Goal: Transaction & Acquisition: Purchase product/service

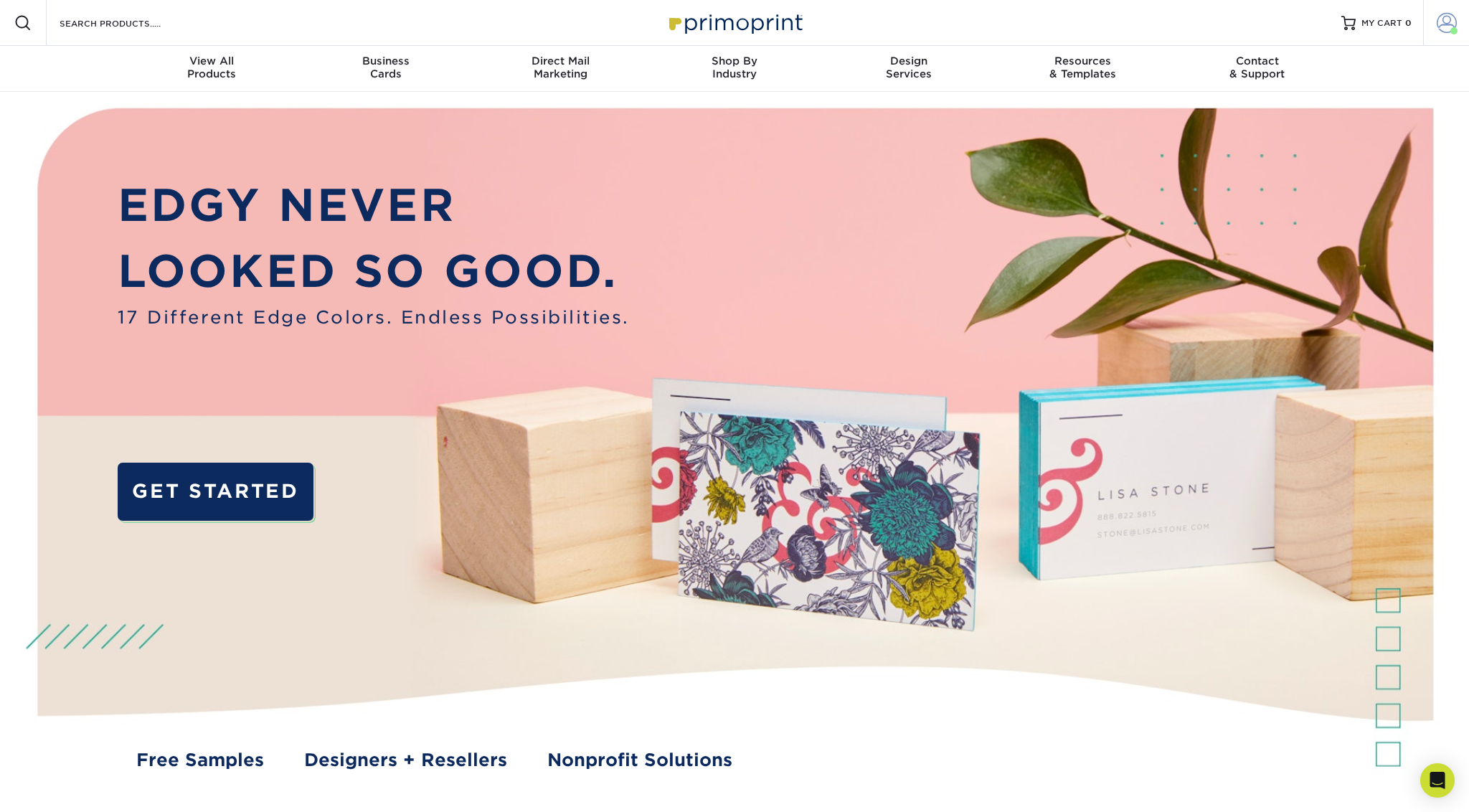
click at [1452, 26] on span at bounding box center [1447, 23] width 20 height 20
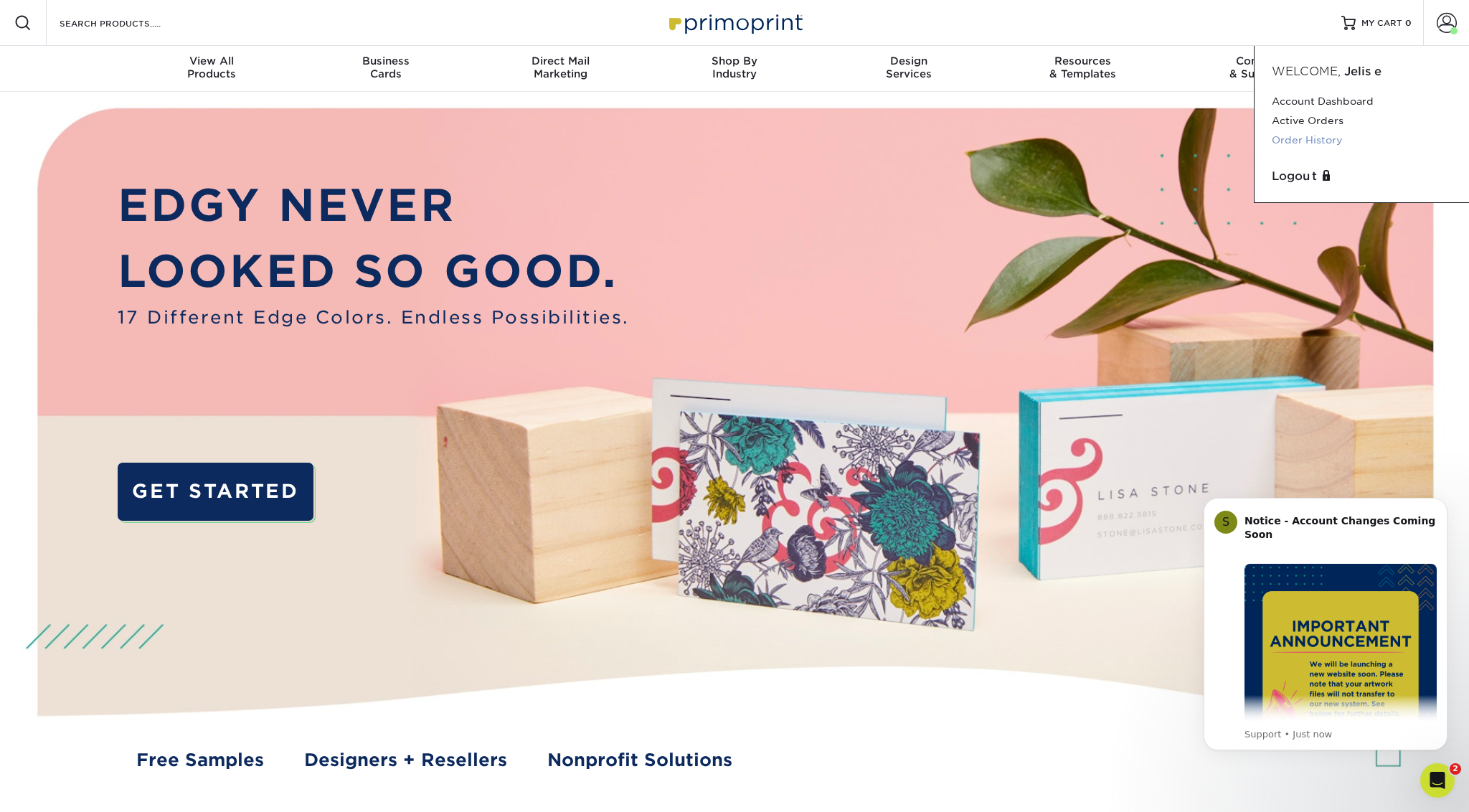
click at [1298, 141] on link "Order History" at bounding box center [1362, 140] width 180 height 19
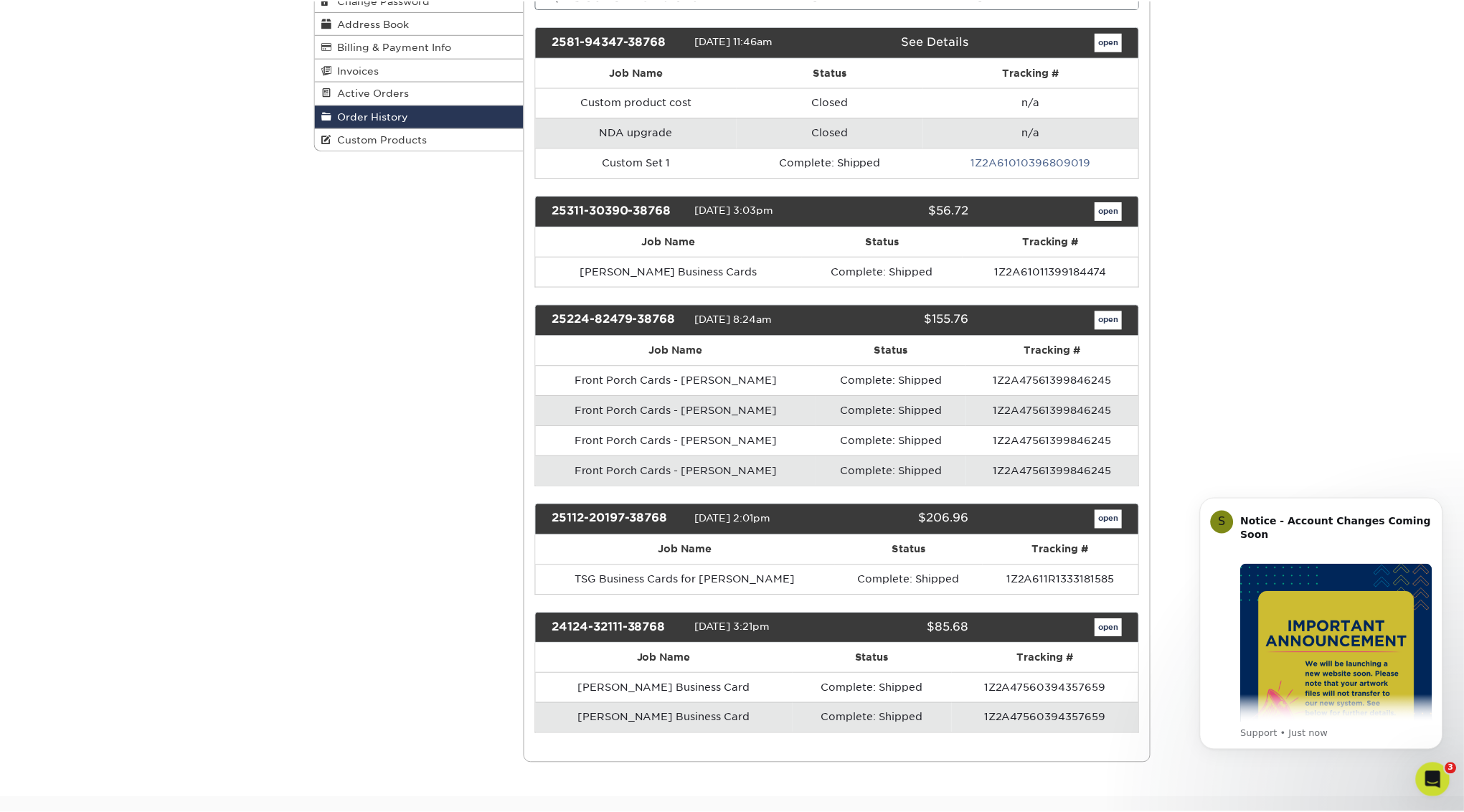
scroll to position [228, 0]
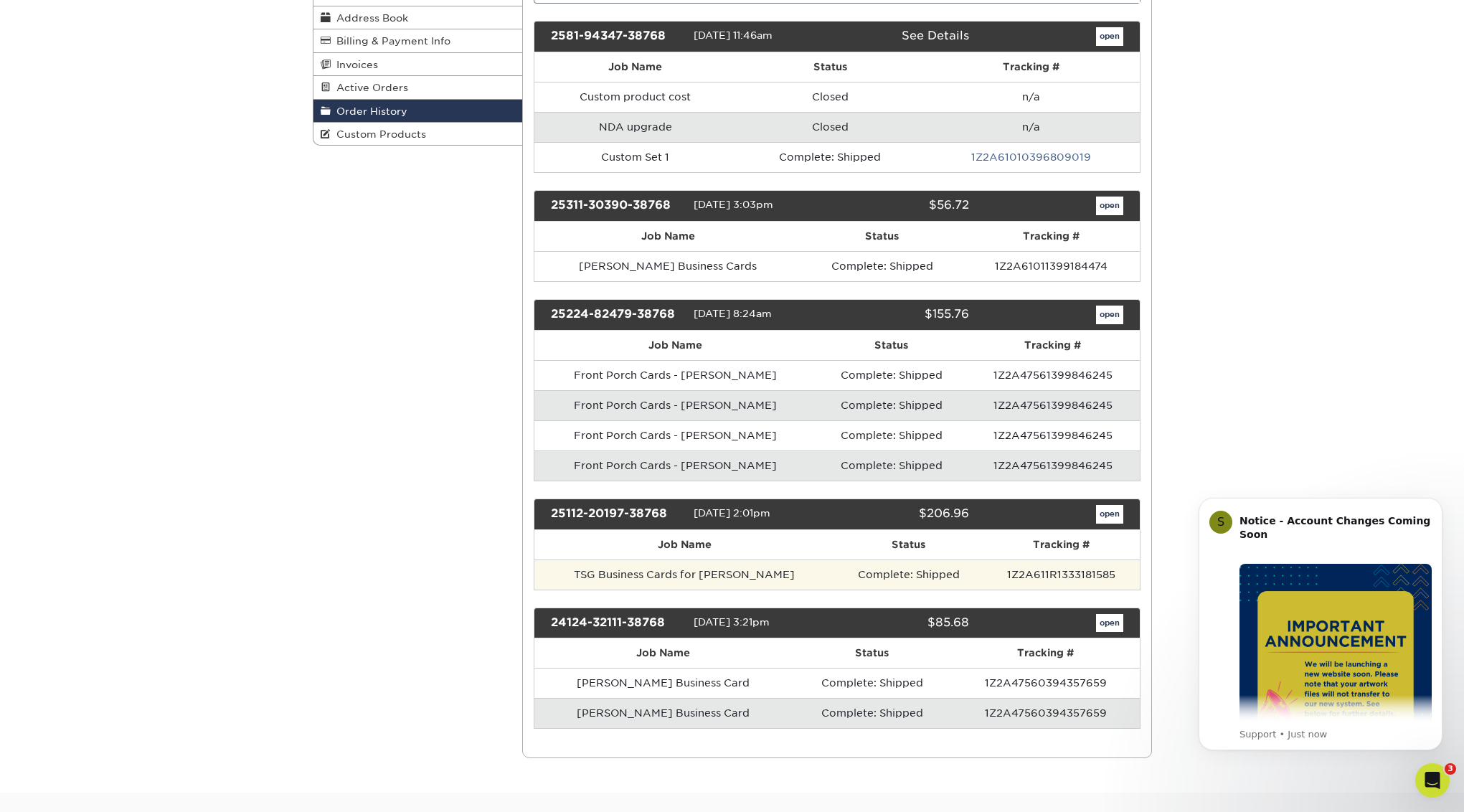
click at [768, 574] on td "TSG Business Cards for Andy" at bounding box center [684, 574] width 300 height 30
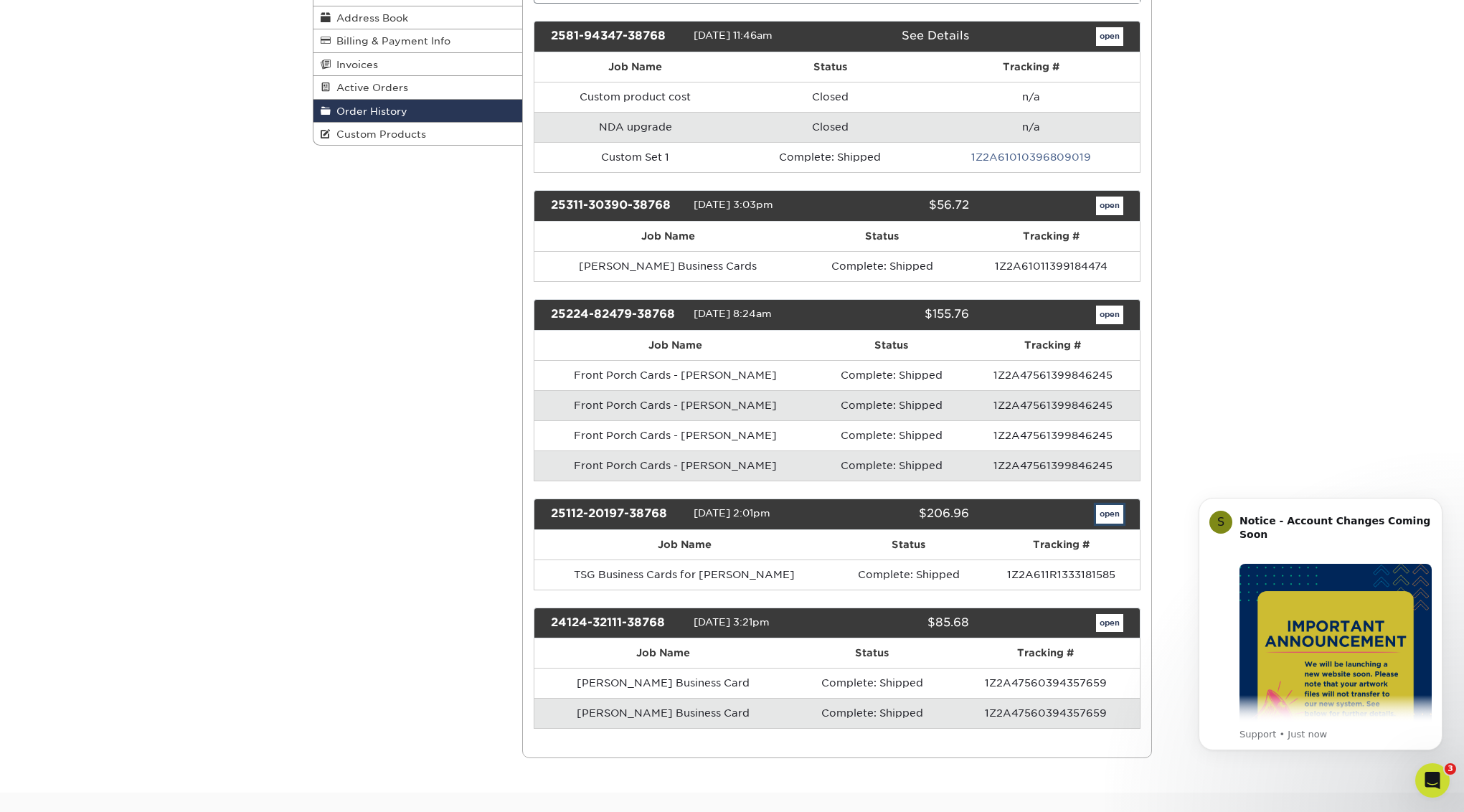
click at [1108, 512] on link "open" at bounding box center [1109, 514] width 27 height 19
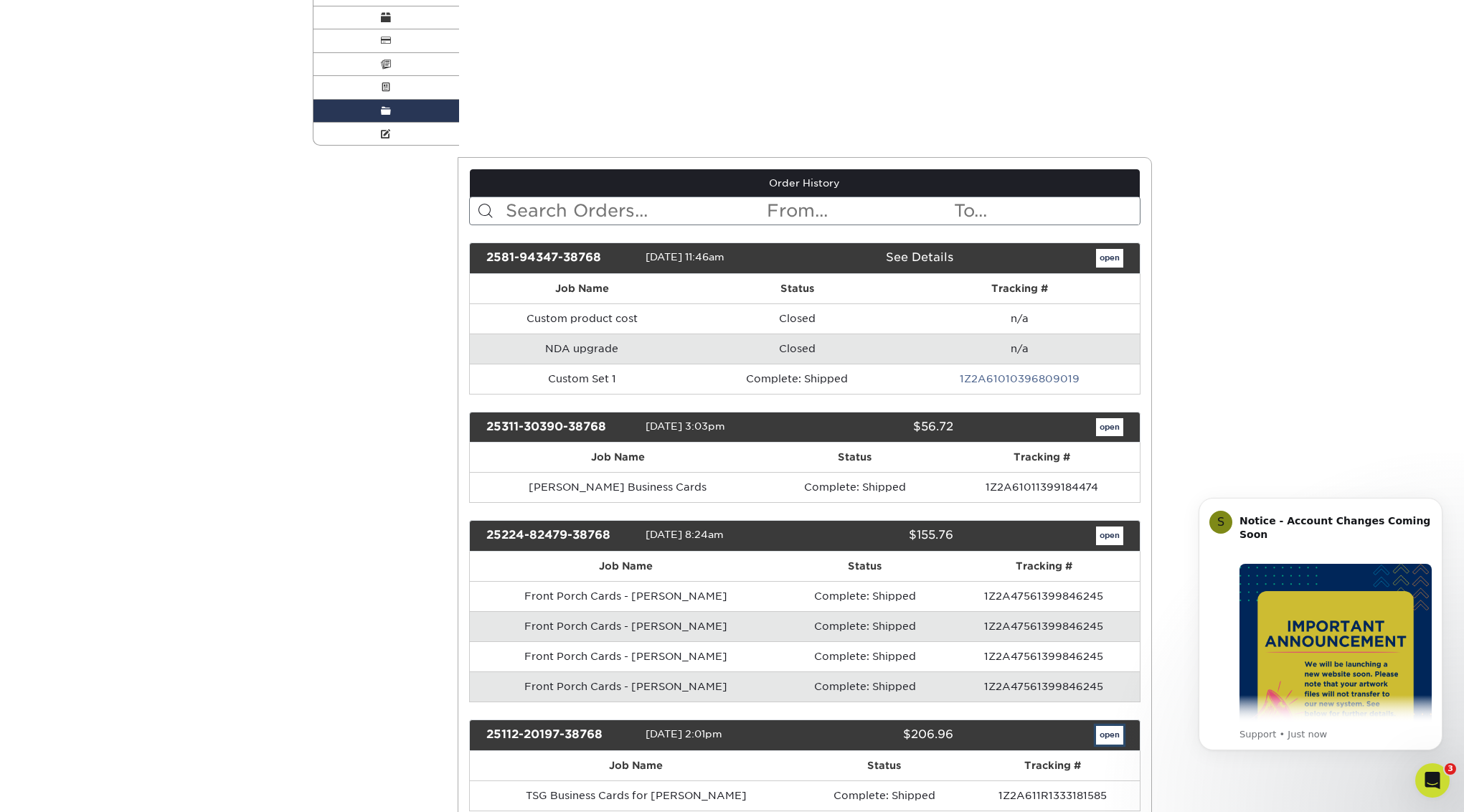
scroll to position [0, 0]
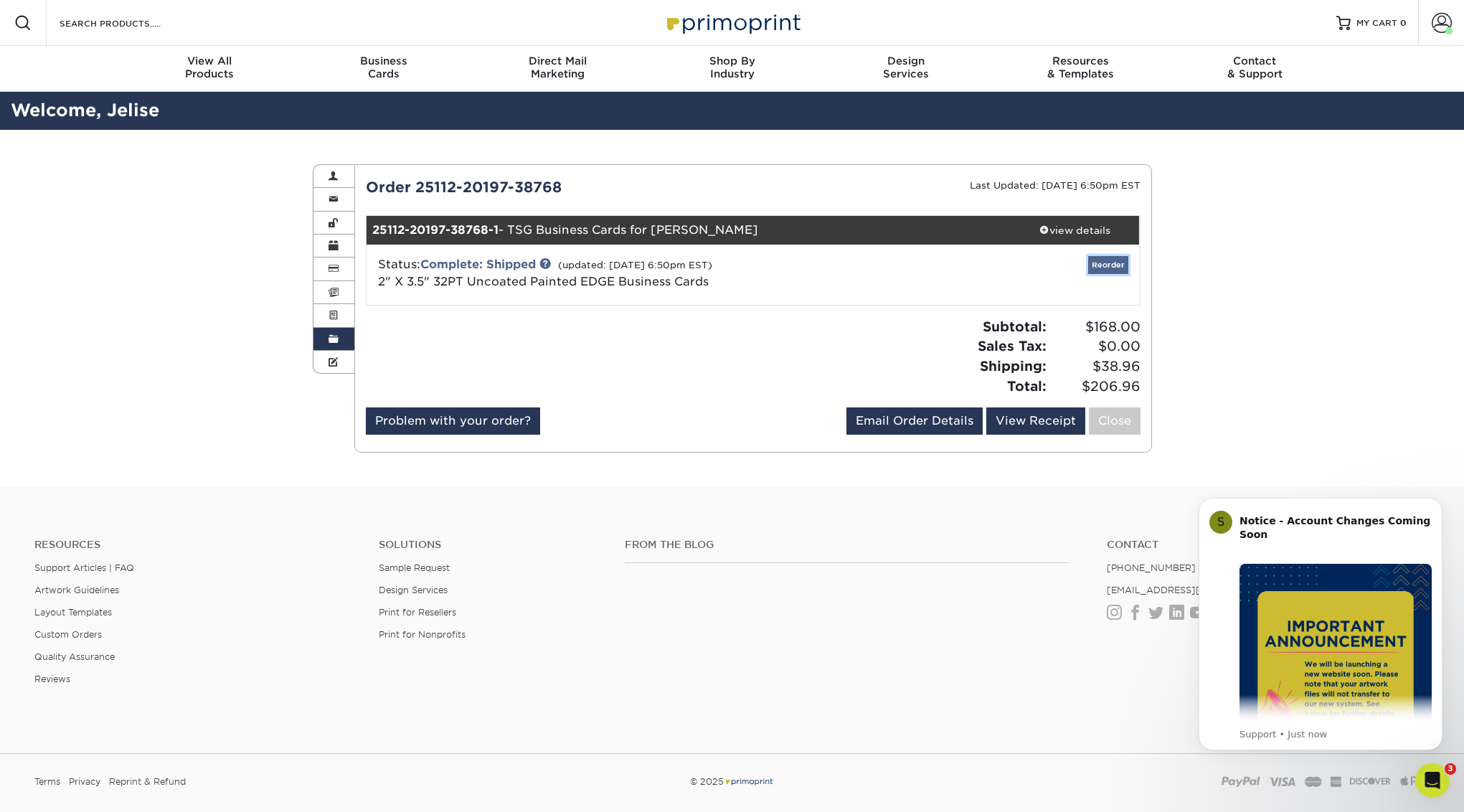
click at [1101, 262] on link "Reorder" at bounding box center [1108, 265] width 40 height 18
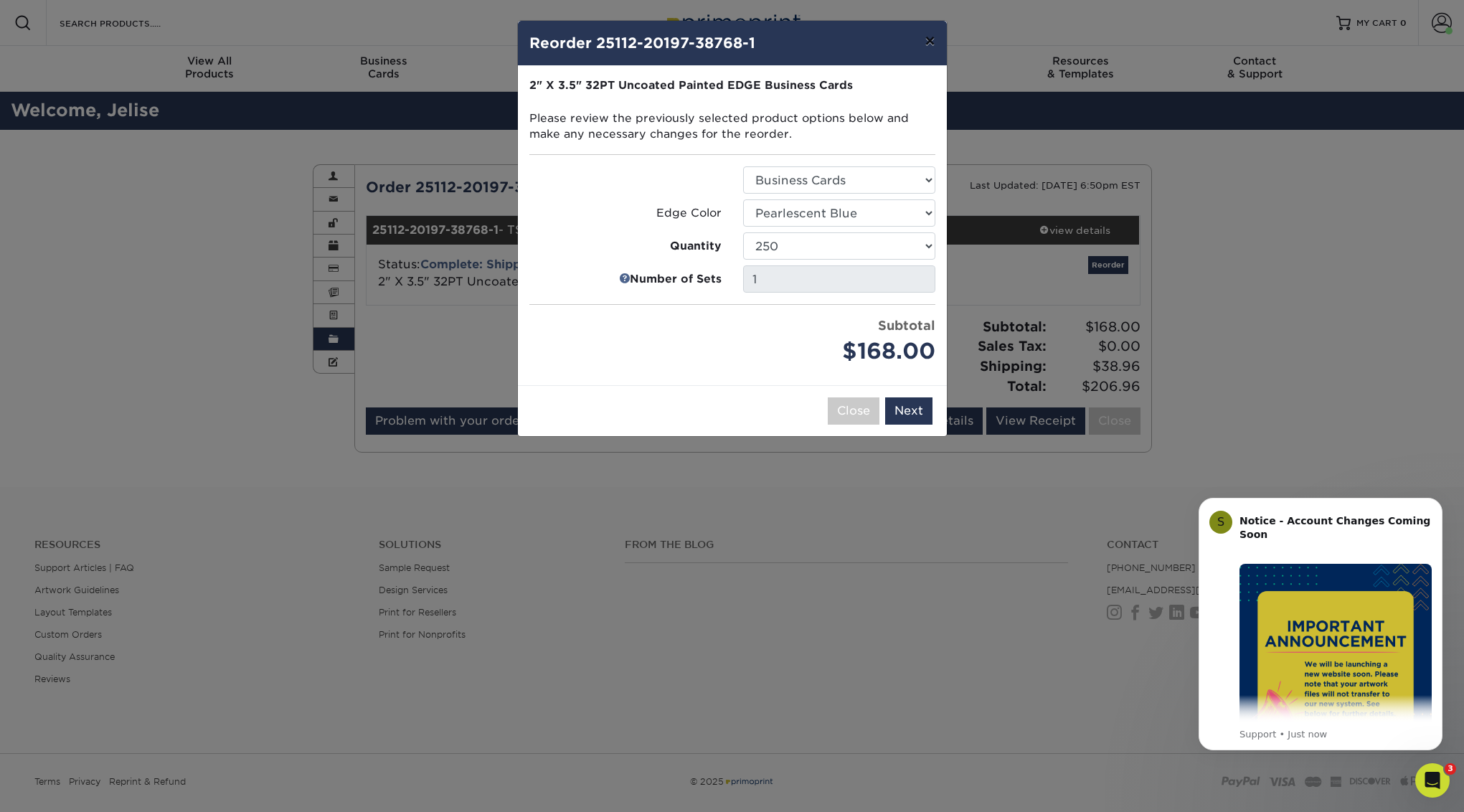
click at [928, 40] on button "×" at bounding box center [929, 41] width 33 height 40
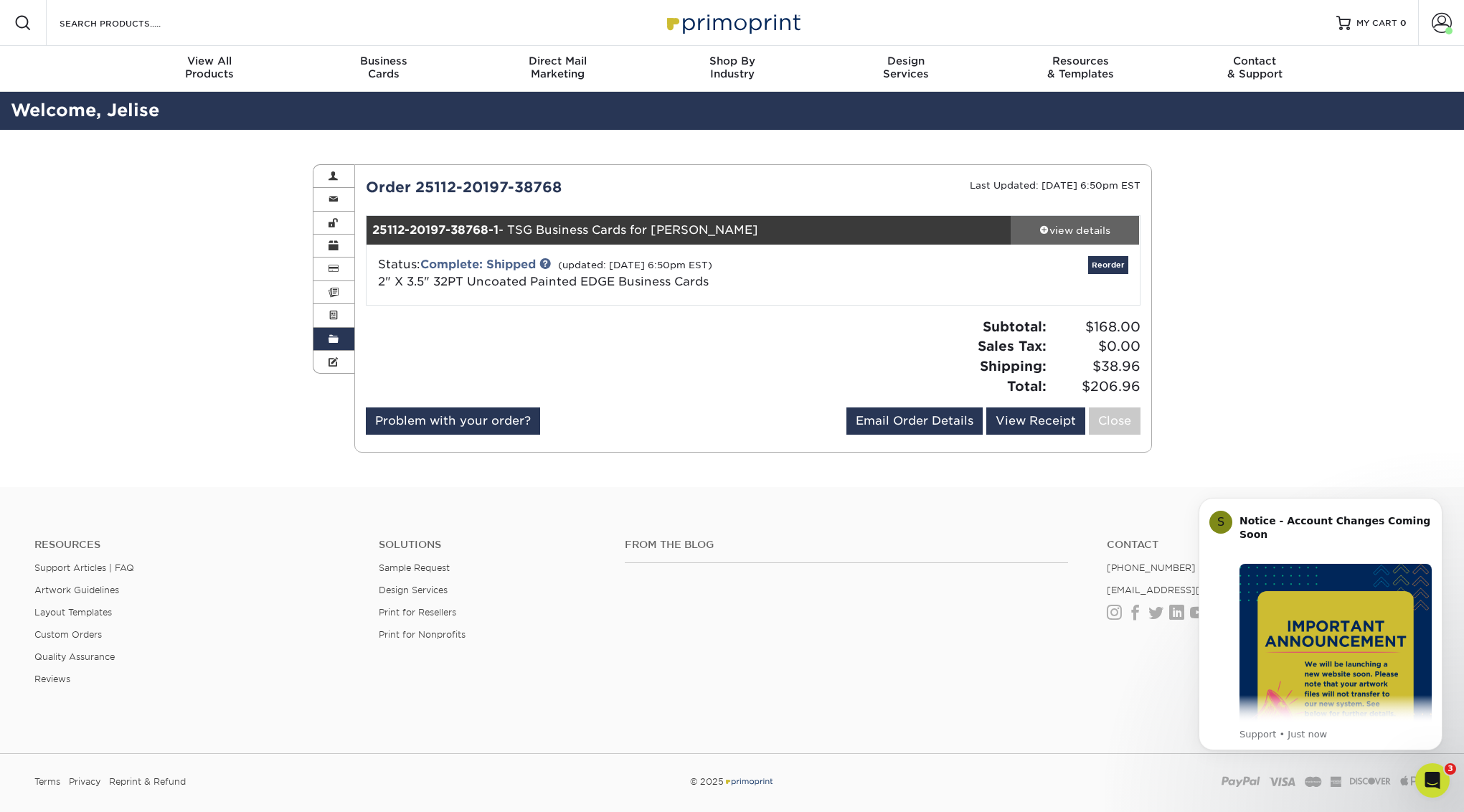
click at [1094, 227] on div "view details" at bounding box center [1075, 230] width 129 height 14
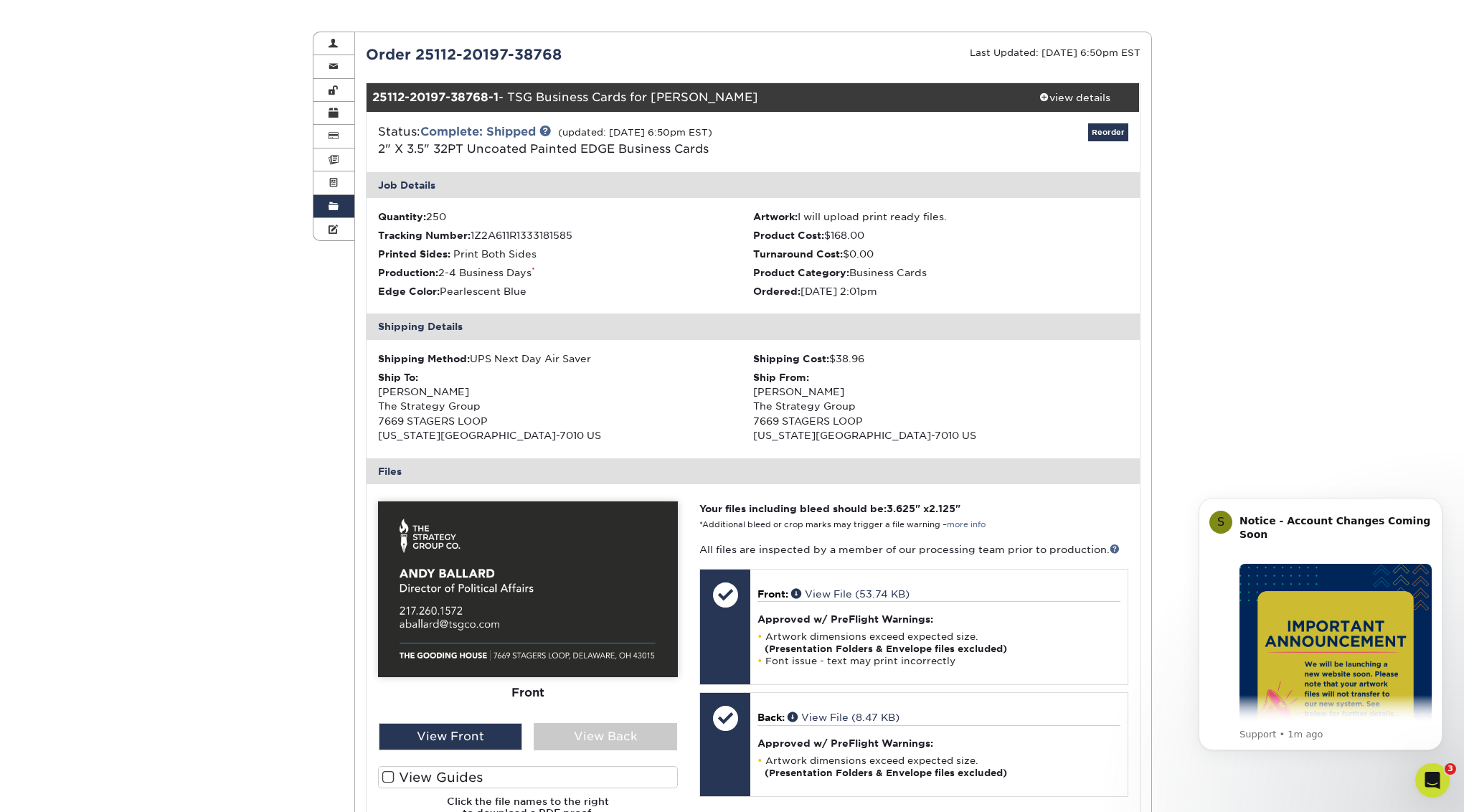
scroll to position [130, 0]
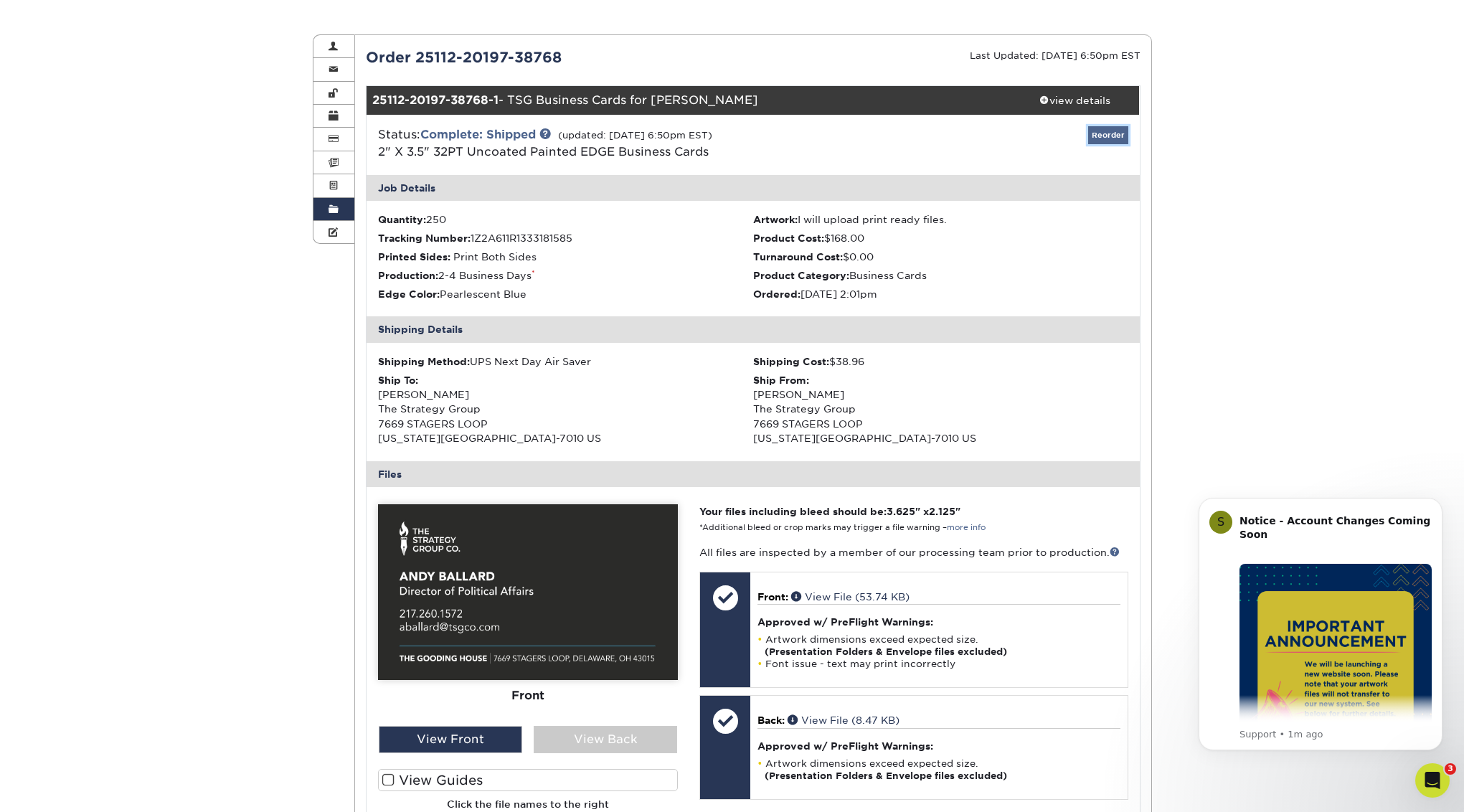
click at [1103, 134] on link "Reorder" at bounding box center [1108, 135] width 40 height 18
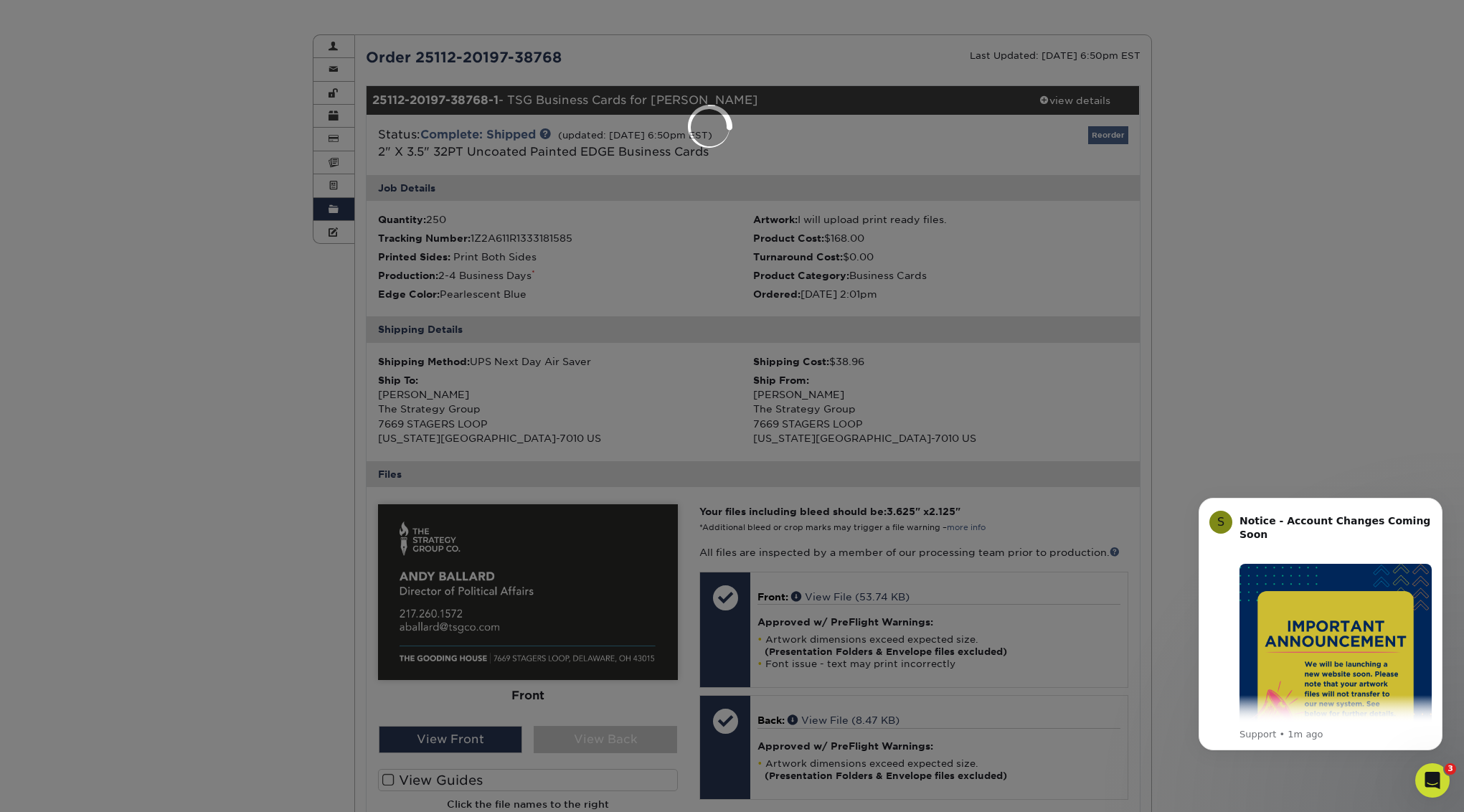
select select "276734"
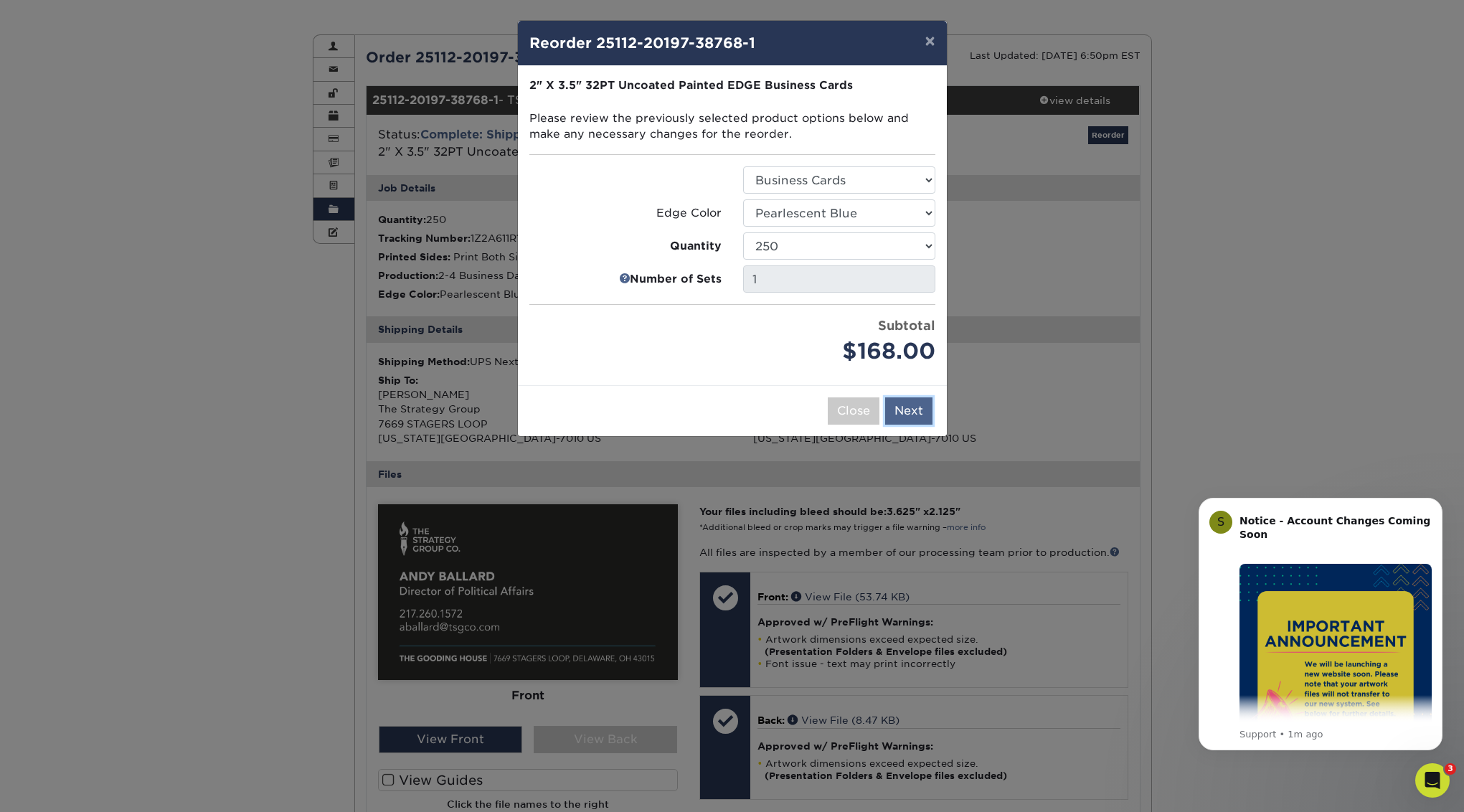
click at [916, 408] on button "Next" at bounding box center [908, 411] width 47 height 27
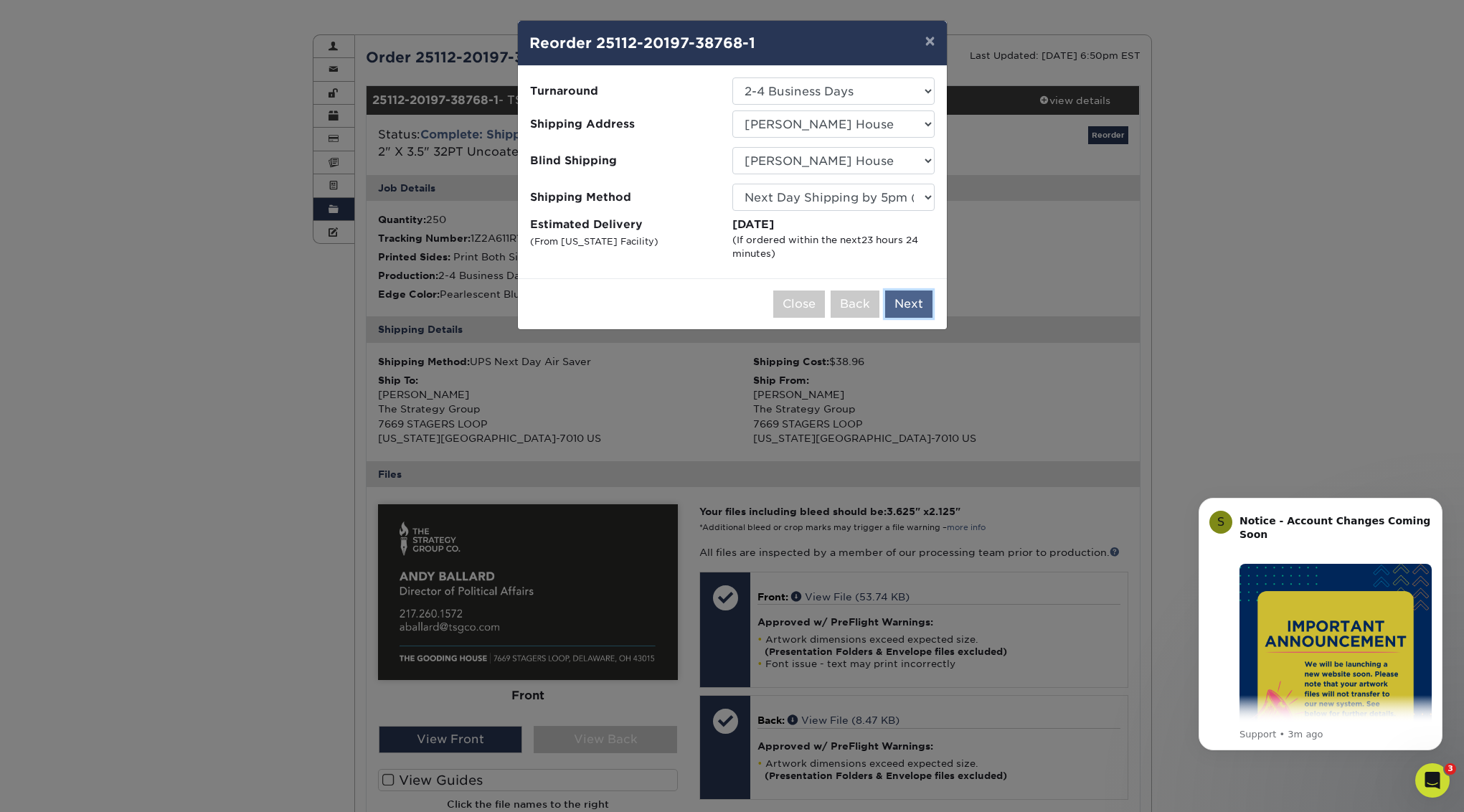
click at [914, 302] on button "Next" at bounding box center [908, 304] width 47 height 27
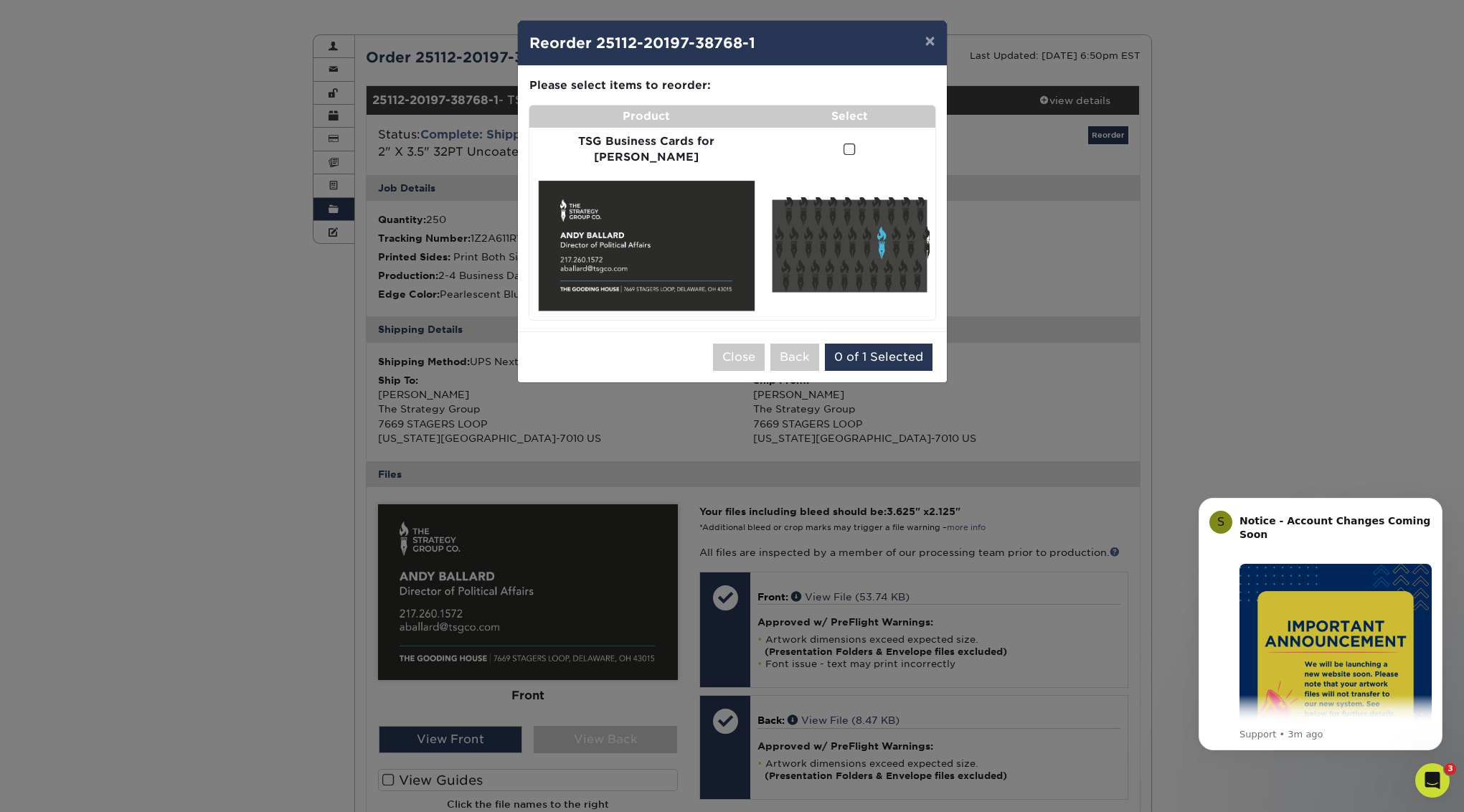
click at [855, 137] on td at bounding box center [849, 149] width 171 height 44
click at [843, 143] on span at bounding box center [849, 150] width 12 height 14
click at [0, 0] on input "checkbox" at bounding box center [0, 0] width 0 height 0
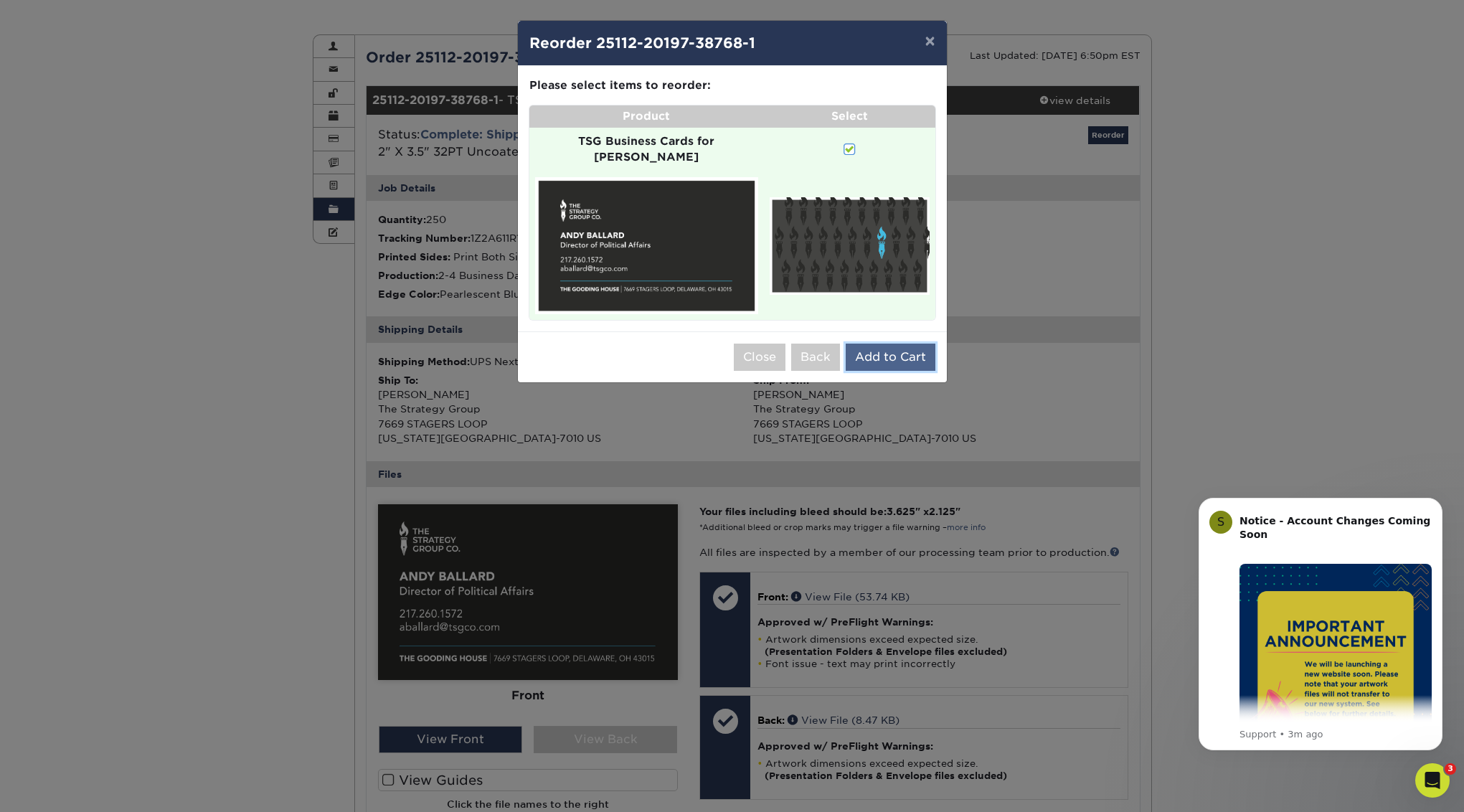
click at [915, 344] on button "Add to Cart" at bounding box center [890, 357] width 89 height 27
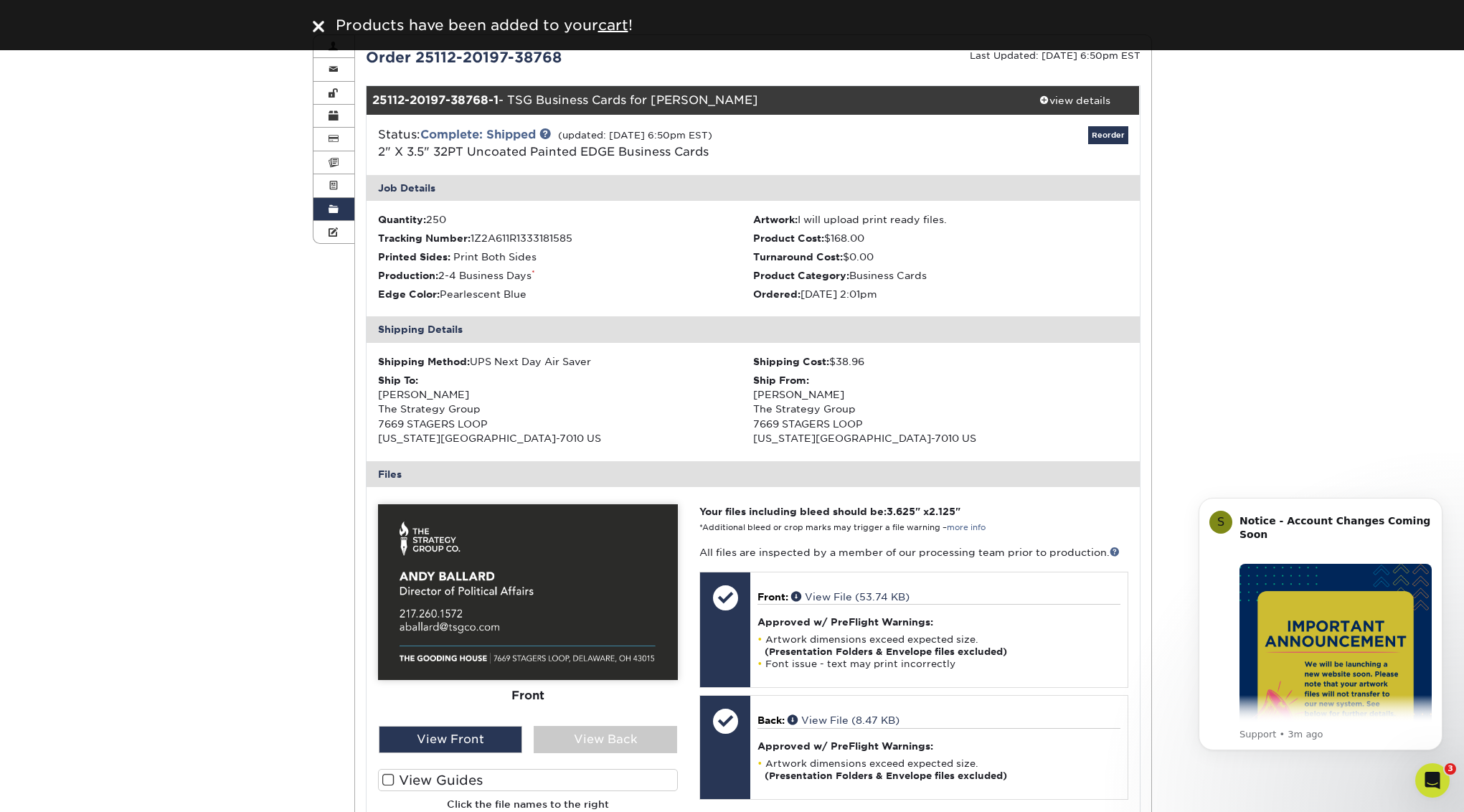
scroll to position [0, 0]
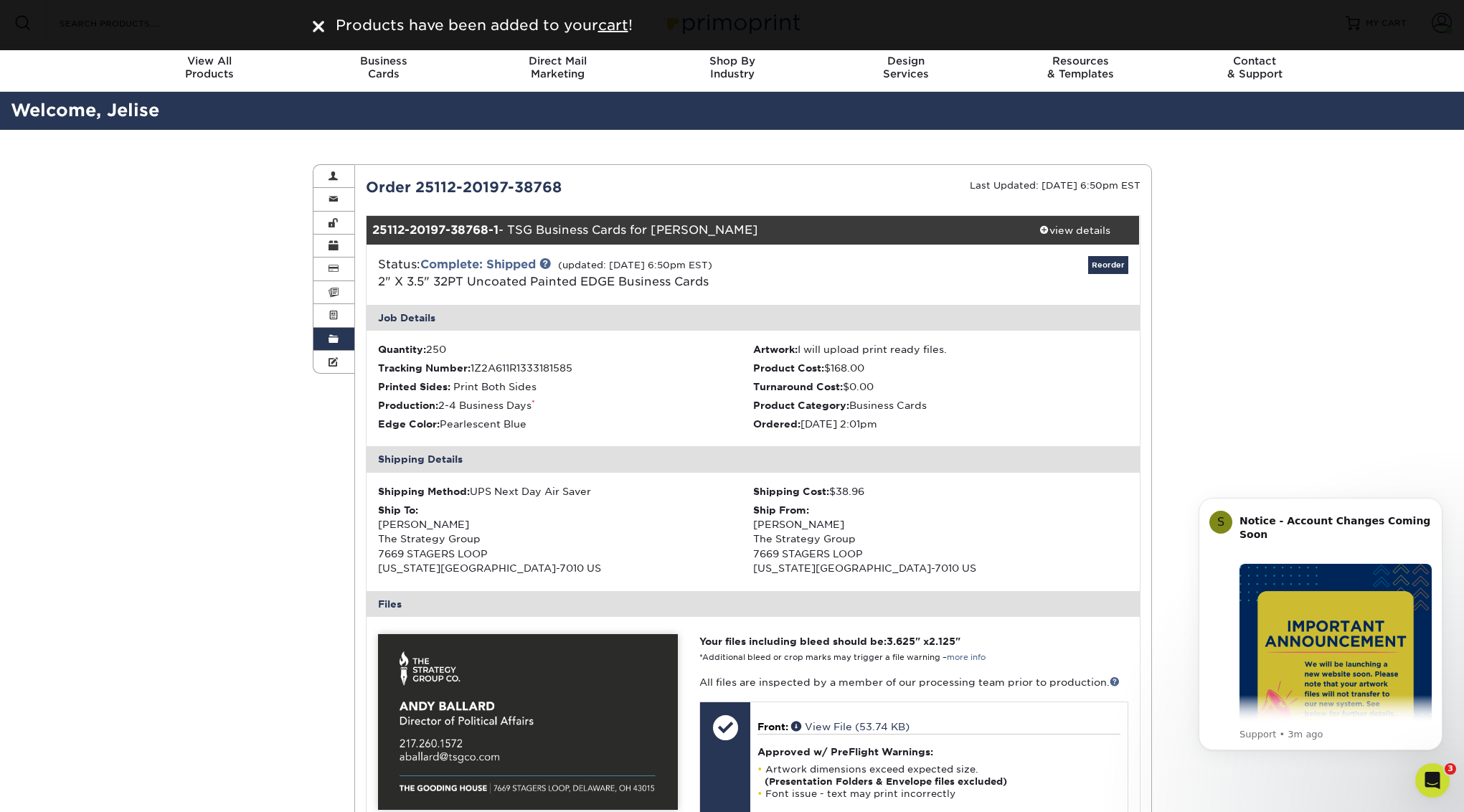
click at [1303, 222] on div "Order History Account Overview Contact Information Change Password Address Book…" at bounding box center [732, 646] width 1464 height 1032
click at [1431, 27] on div "Products have been added to your cart !" at bounding box center [732, 25] width 1464 height 50
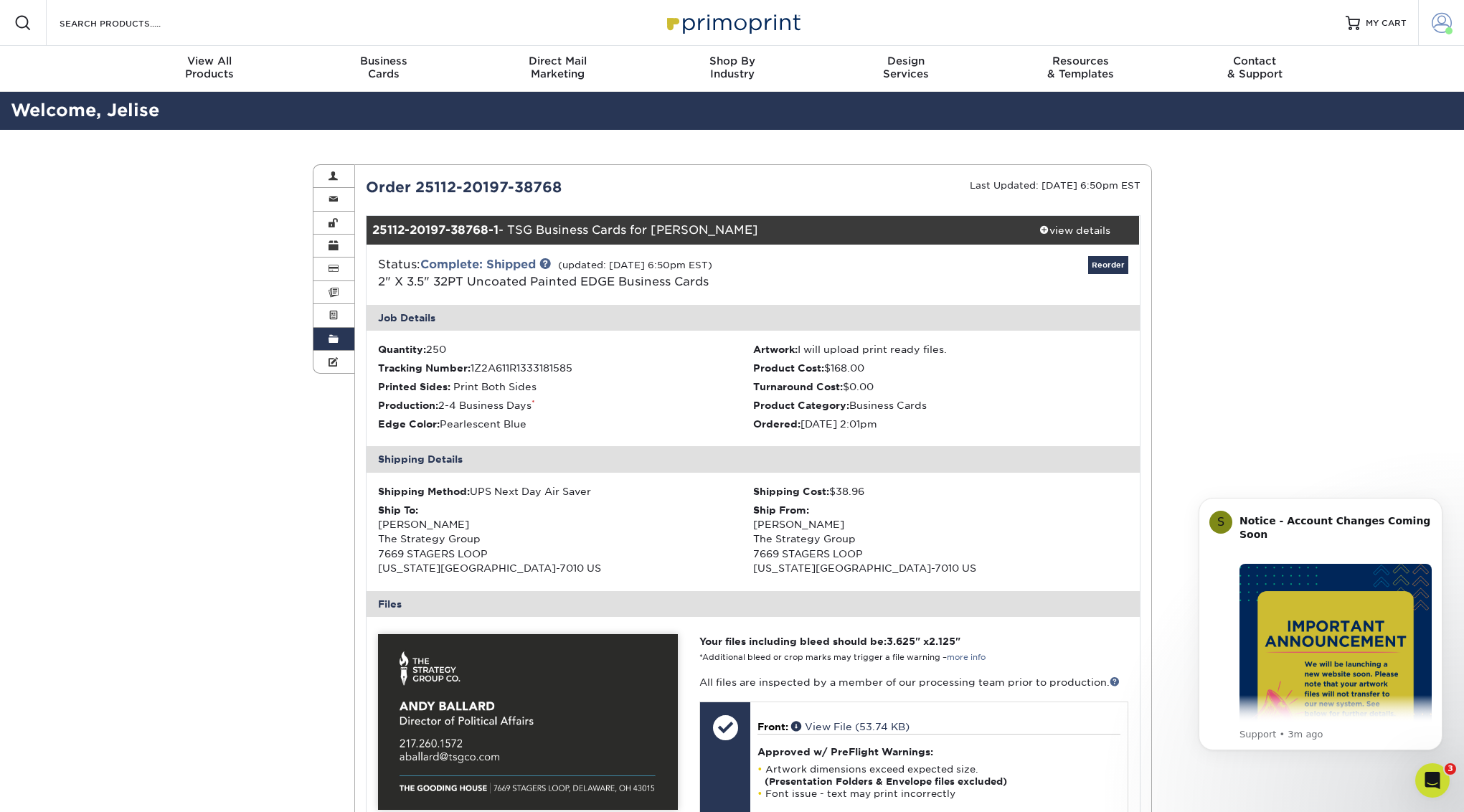
click at [1444, 27] on span at bounding box center [1441, 23] width 20 height 20
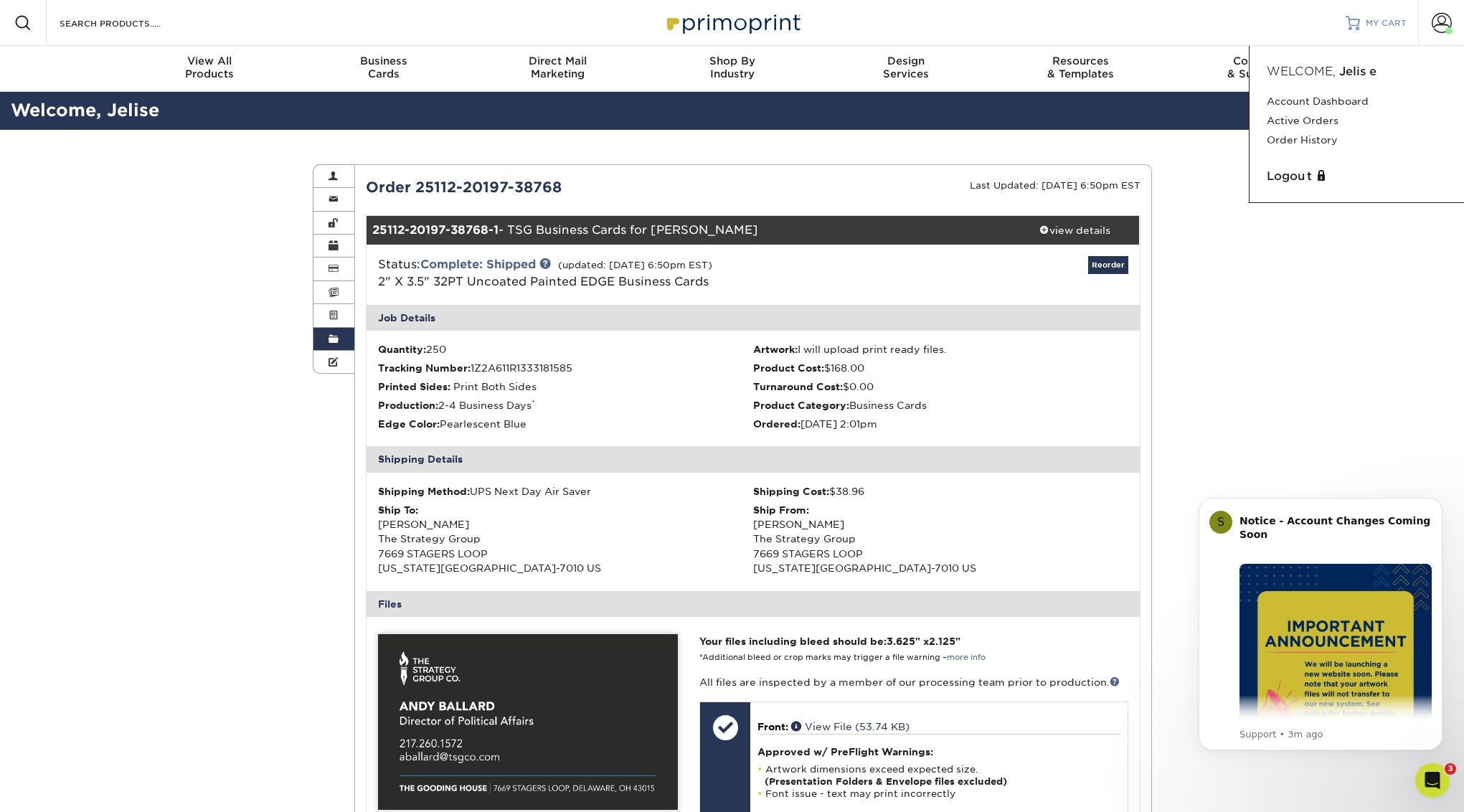
click at [1377, 25] on span "MY CART" at bounding box center [1386, 23] width 41 height 12
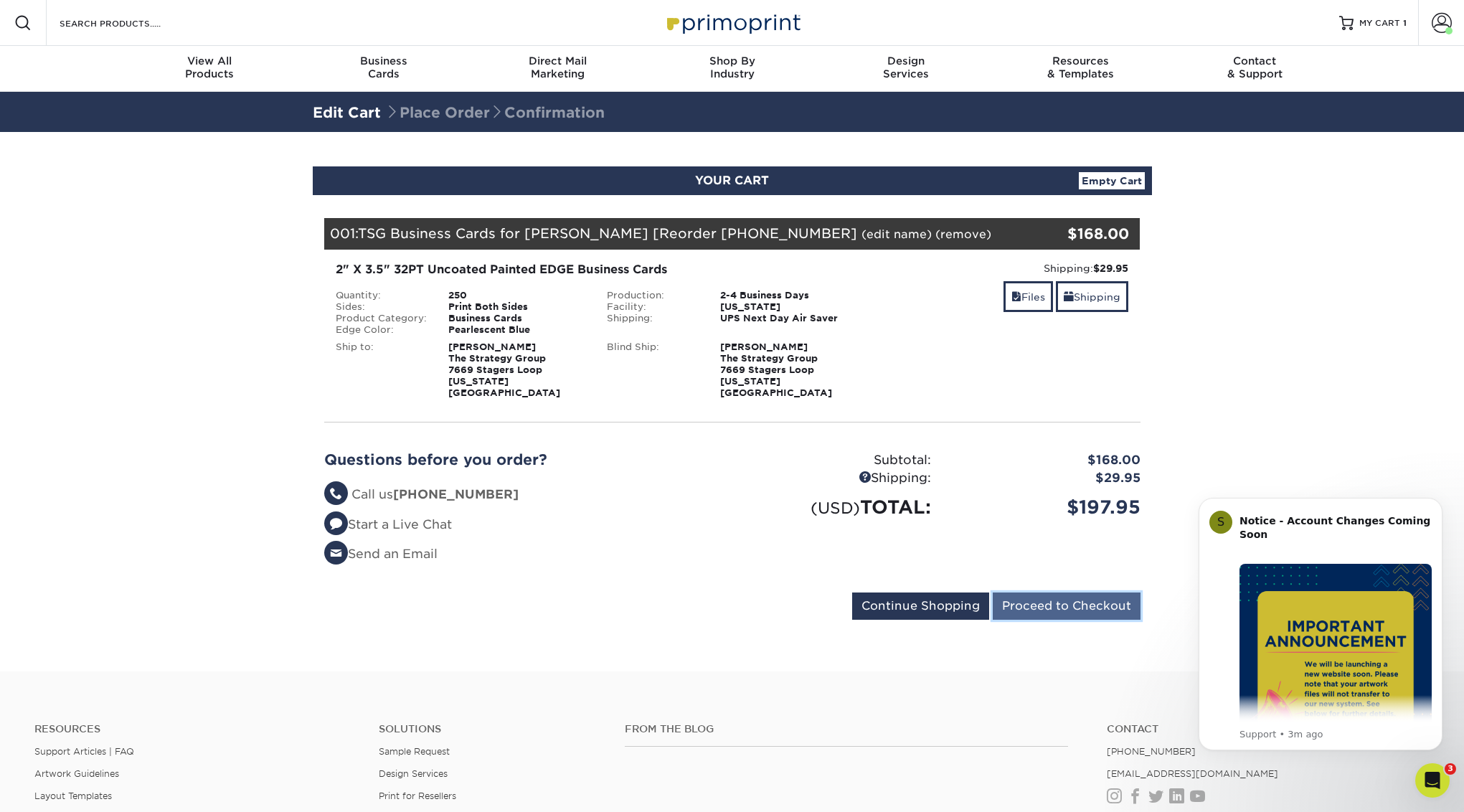
click at [1095, 592] on input "Proceed to Checkout" at bounding box center [1067, 606] width 147 height 27
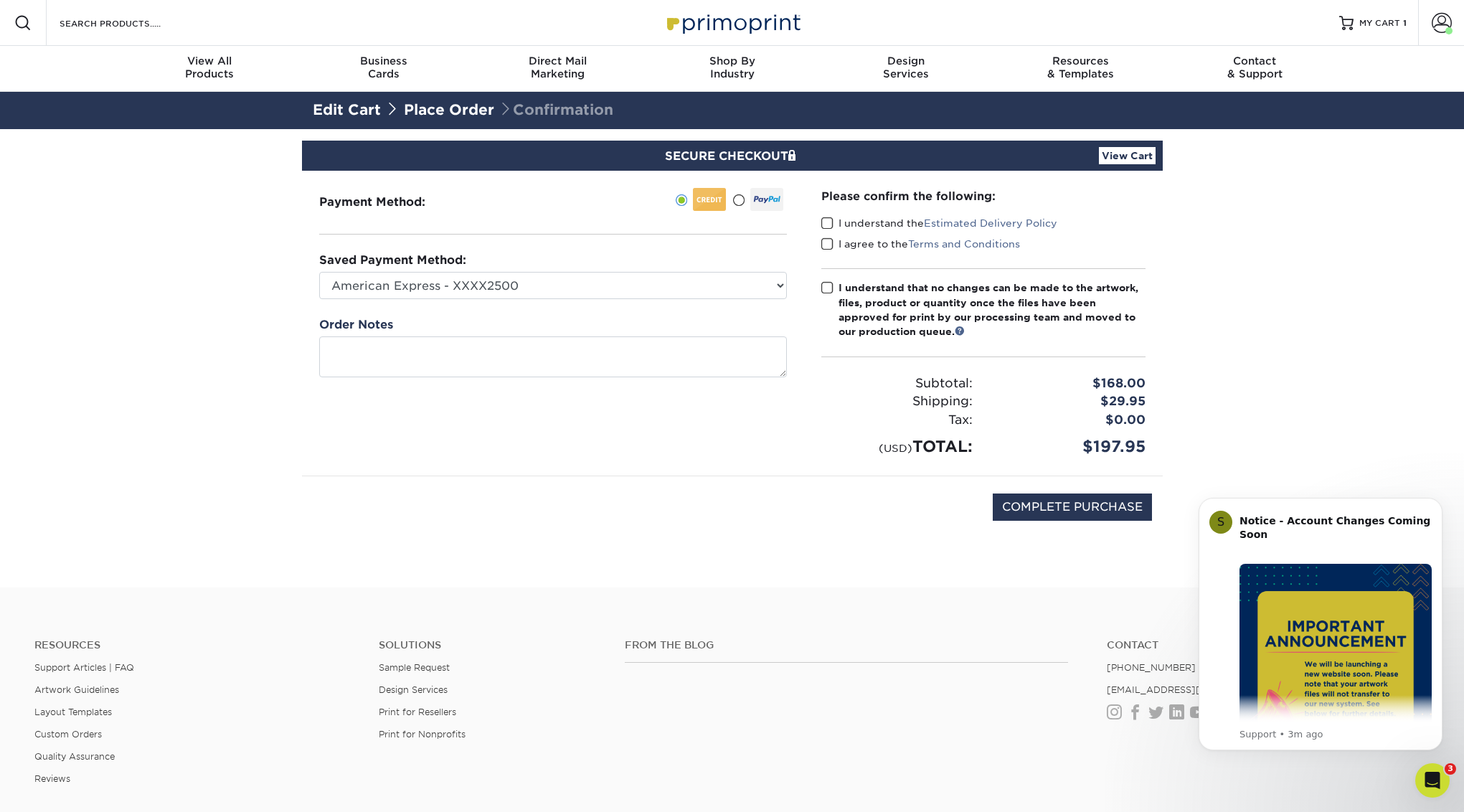
click at [831, 224] on span at bounding box center [827, 224] width 12 height 14
click at [0, 0] on input "I understand the Estimated Delivery Policy" at bounding box center [0, 0] width 0 height 0
click at [831, 241] on span at bounding box center [827, 245] width 12 height 14
click at [0, 0] on input "I agree to the Terms and Conditions" at bounding box center [0, 0] width 0 height 0
click at [829, 281] on span at bounding box center [827, 288] width 12 height 14
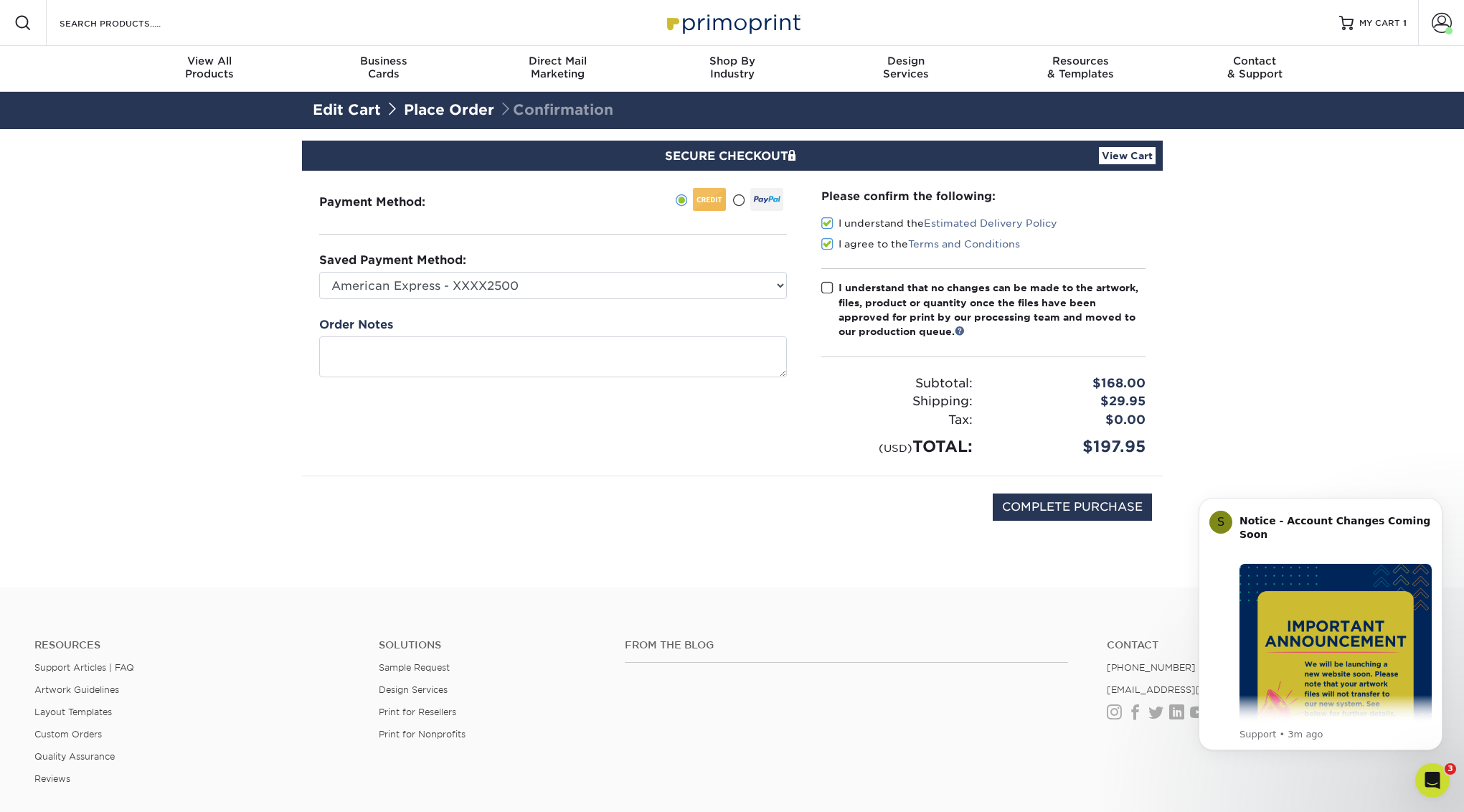
click at [0, 0] on input "I understand that no changes can be made to the artwork, files, product or quan…" at bounding box center [0, 0] width 0 height 0
click at [1058, 507] on input "COMPLETE PURCHASE" at bounding box center [1072, 507] width 159 height 27
type input "PROCESSING, PLEASE WAIT..."
